Goal: Information Seeking & Learning: Learn about a topic

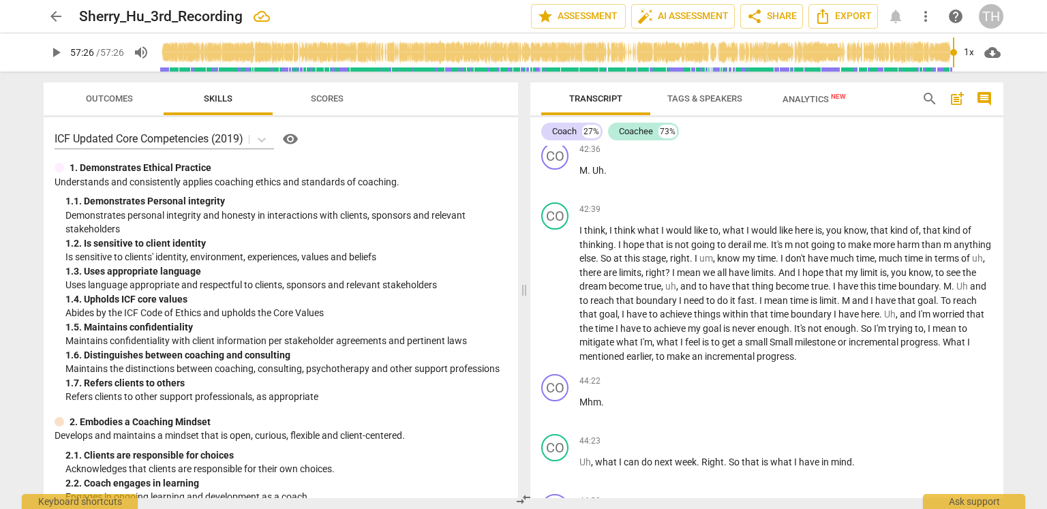
scroll to position [11994, 0]
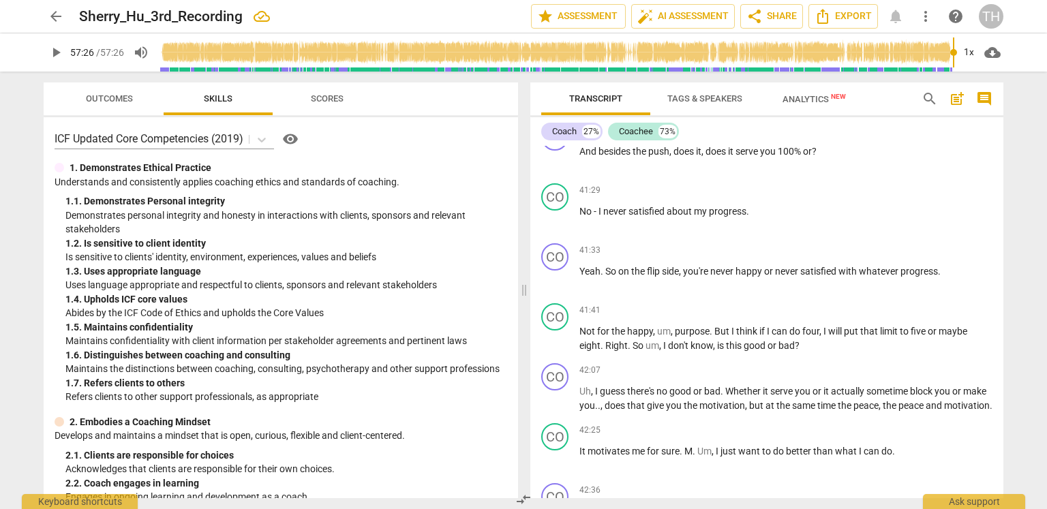
click at [802, 95] on span "Analytics New" at bounding box center [814, 99] width 63 height 10
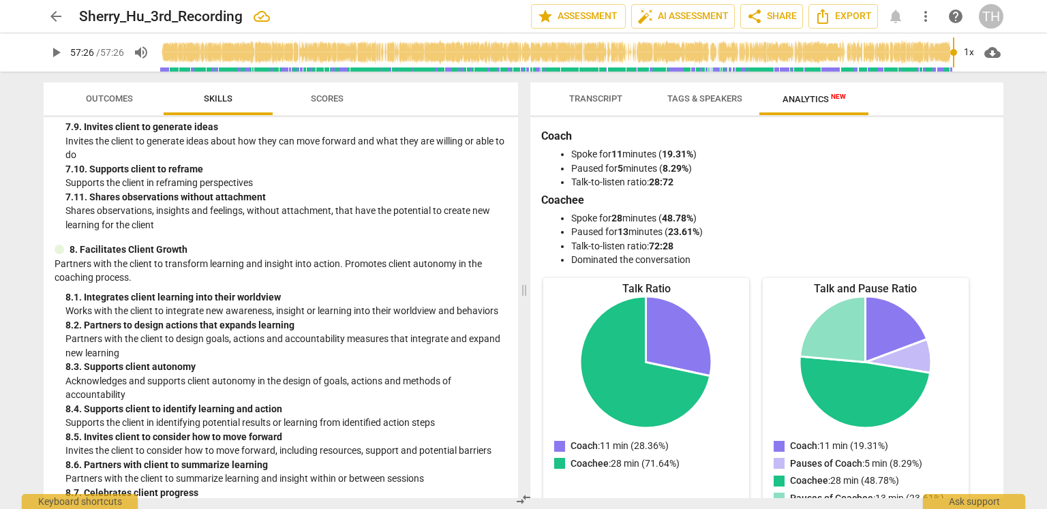
scroll to position [2127, 0]
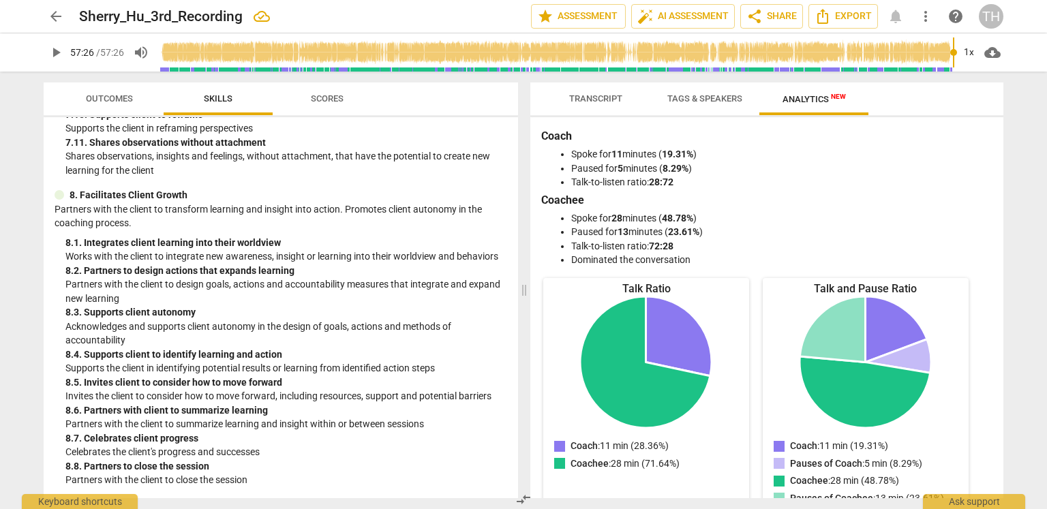
click at [333, 102] on span "Scores" at bounding box center [327, 98] width 33 height 10
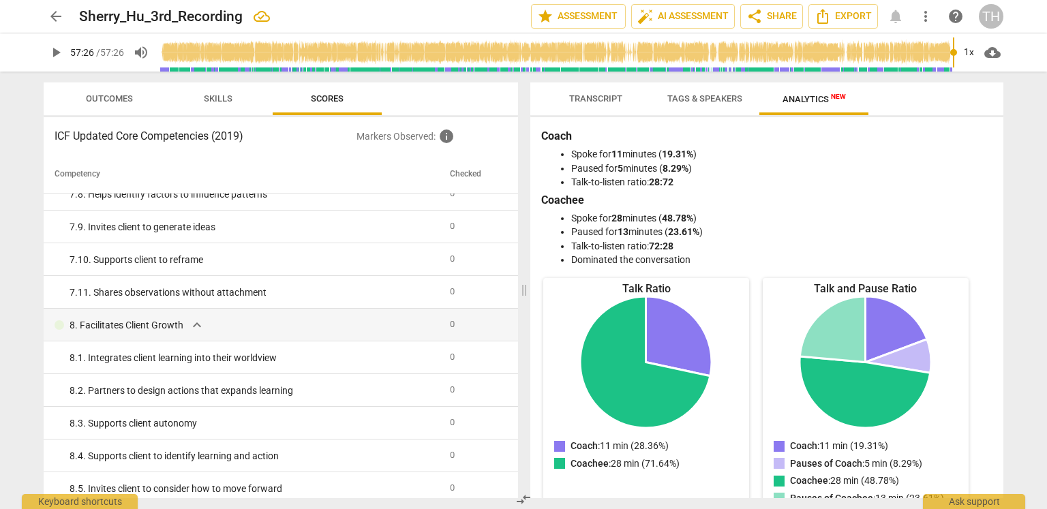
scroll to position [2018, 0]
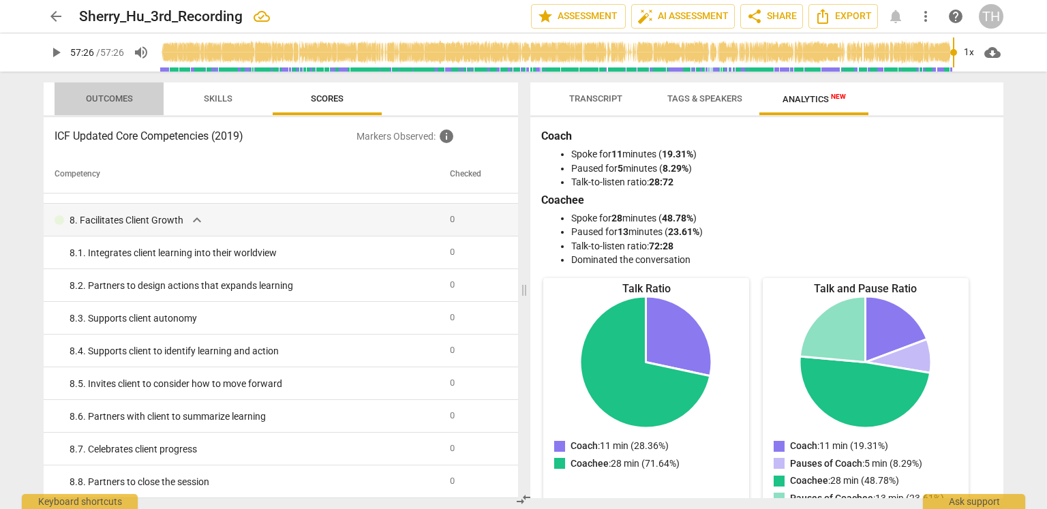
click at [112, 93] on span "Outcomes" at bounding box center [109, 98] width 47 height 10
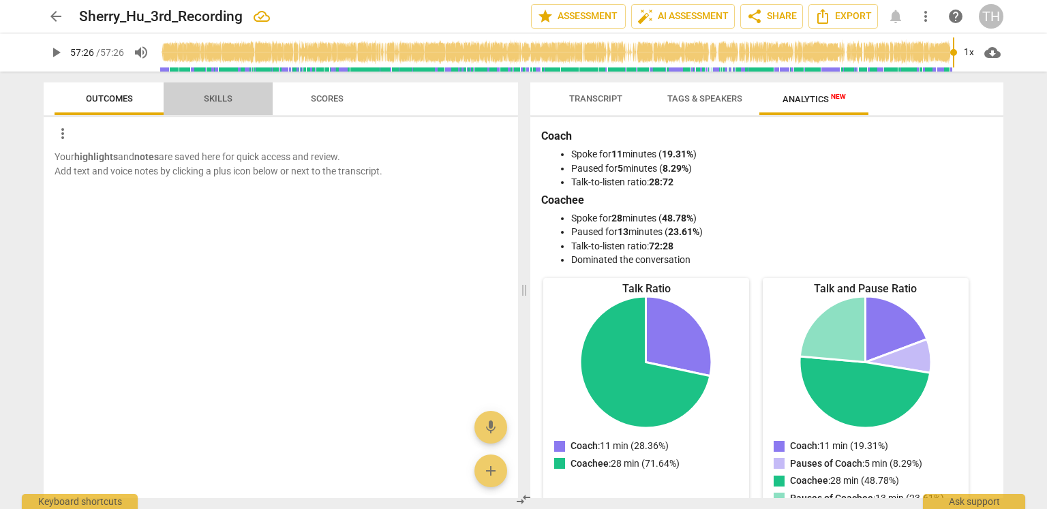
click at [218, 95] on span "Skills" at bounding box center [218, 98] width 29 height 10
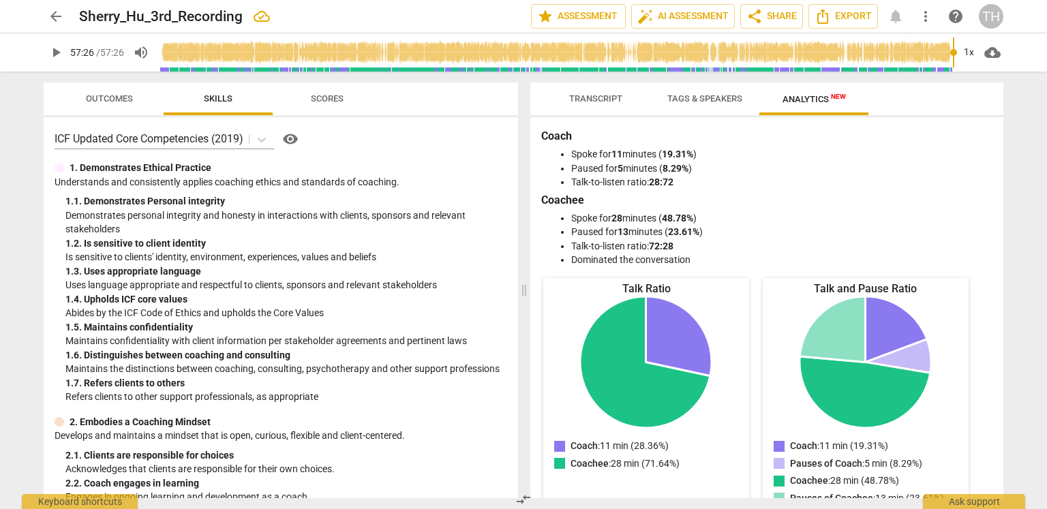
click at [667, 97] on span "Tags & Speakers" at bounding box center [704, 98] width 75 height 10
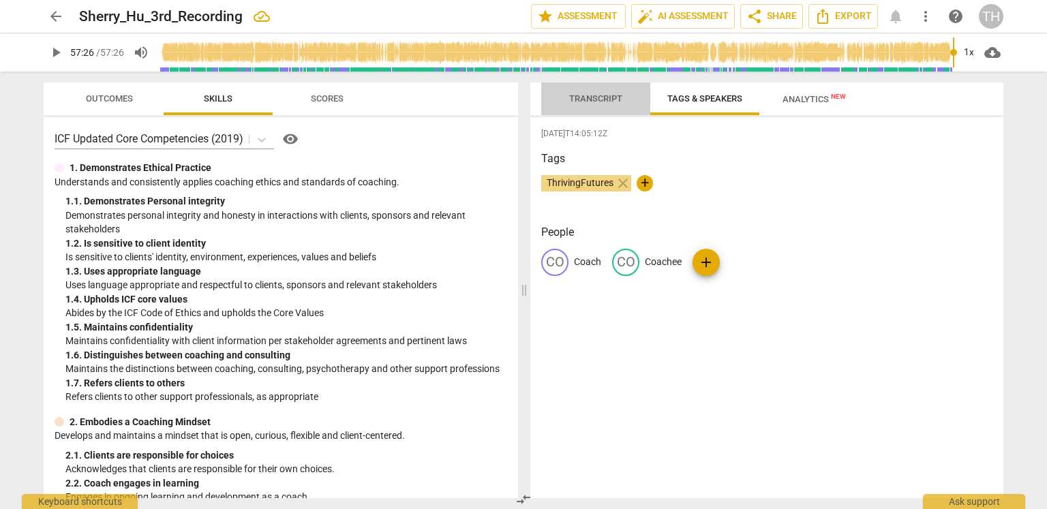
click at [586, 100] on span "Transcript" at bounding box center [595, 98] width 53 height 10
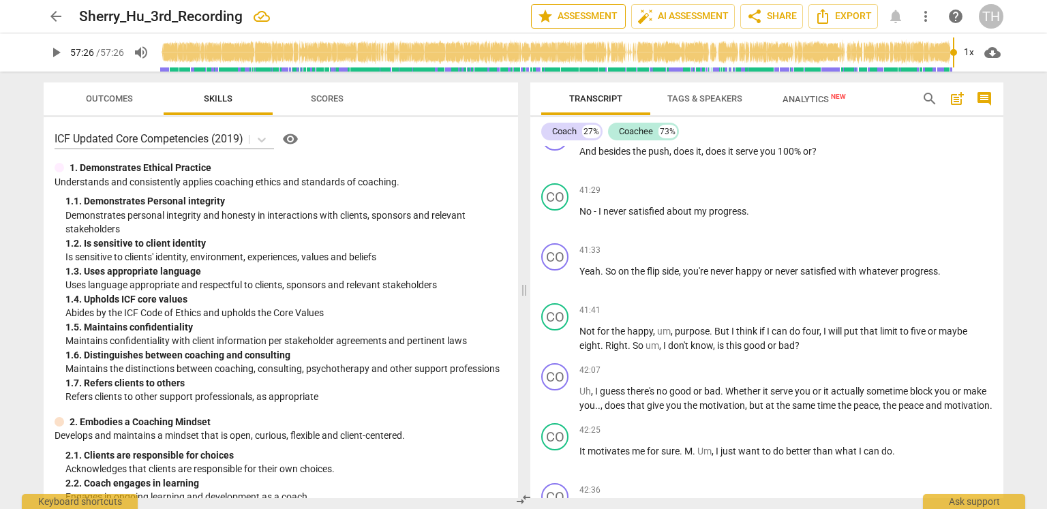
click at [577, 16] on span "star Assessment" at bounding box center [578, 16] width 82 height 16
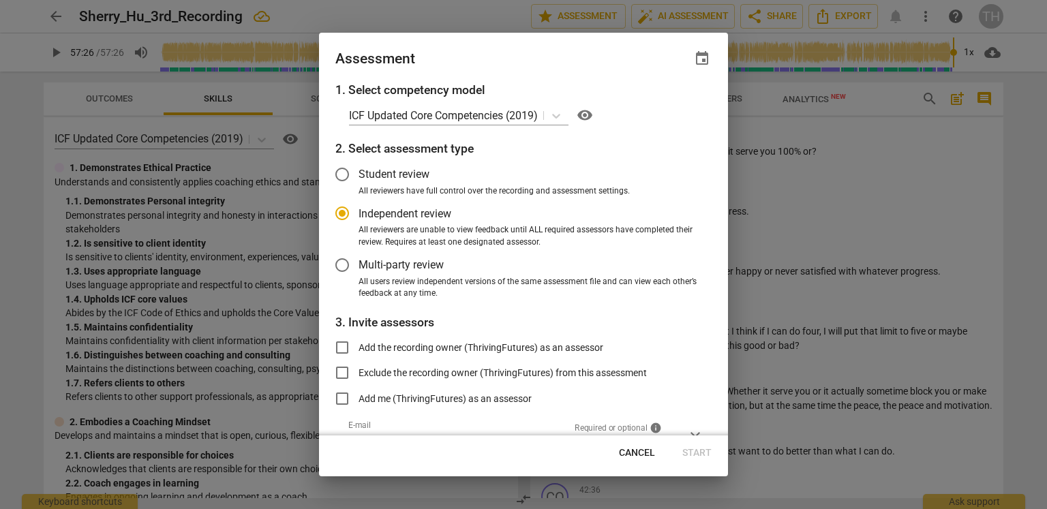
scroll to position [0, 0]
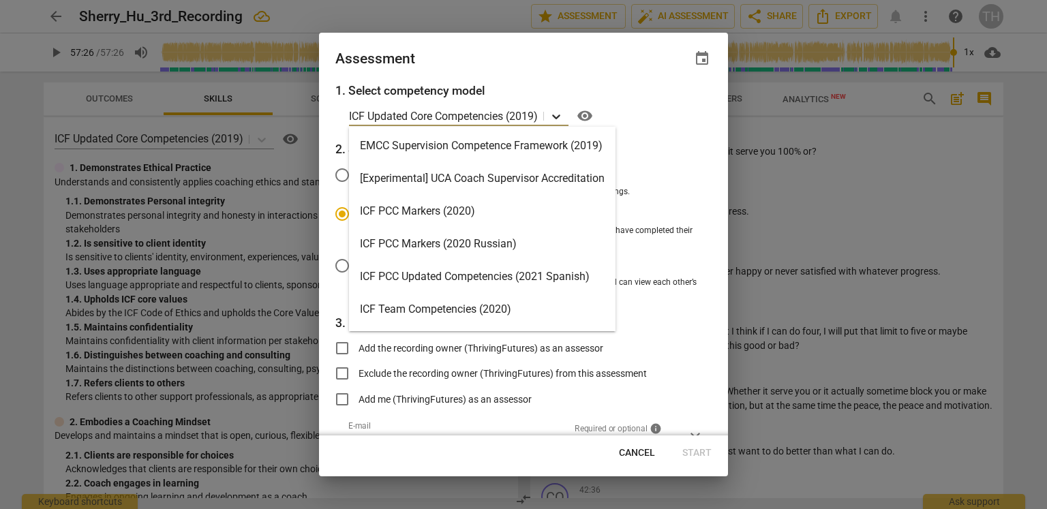
click at [555, 115] on icon at bounding box center [556, 117] width 14 height 14
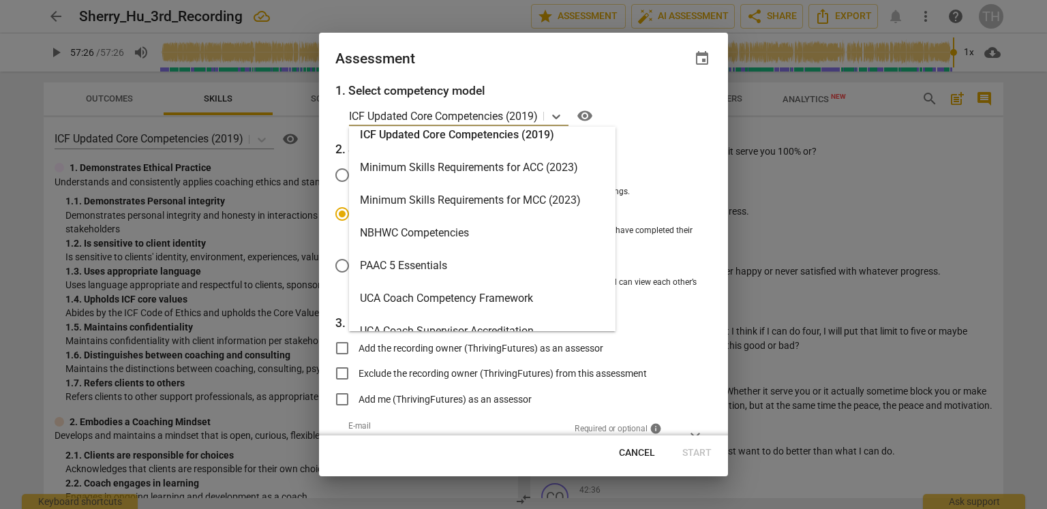
scroll to position [292, 0]
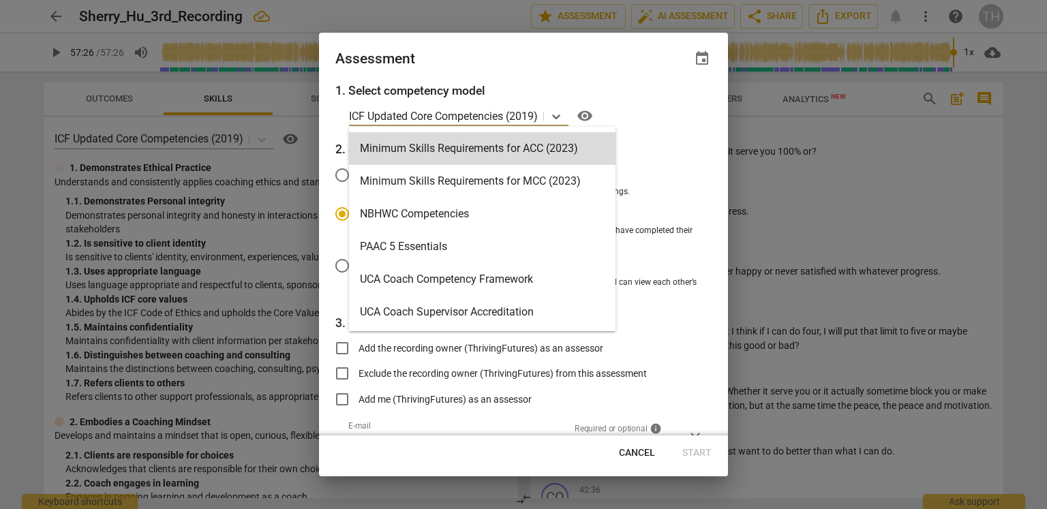
click at [628, 450] on span "Cancel" at bounding box center [637, 453] width 36 height 14
radio input "false"
